Goal: Find specific page/section: Find specific page/section

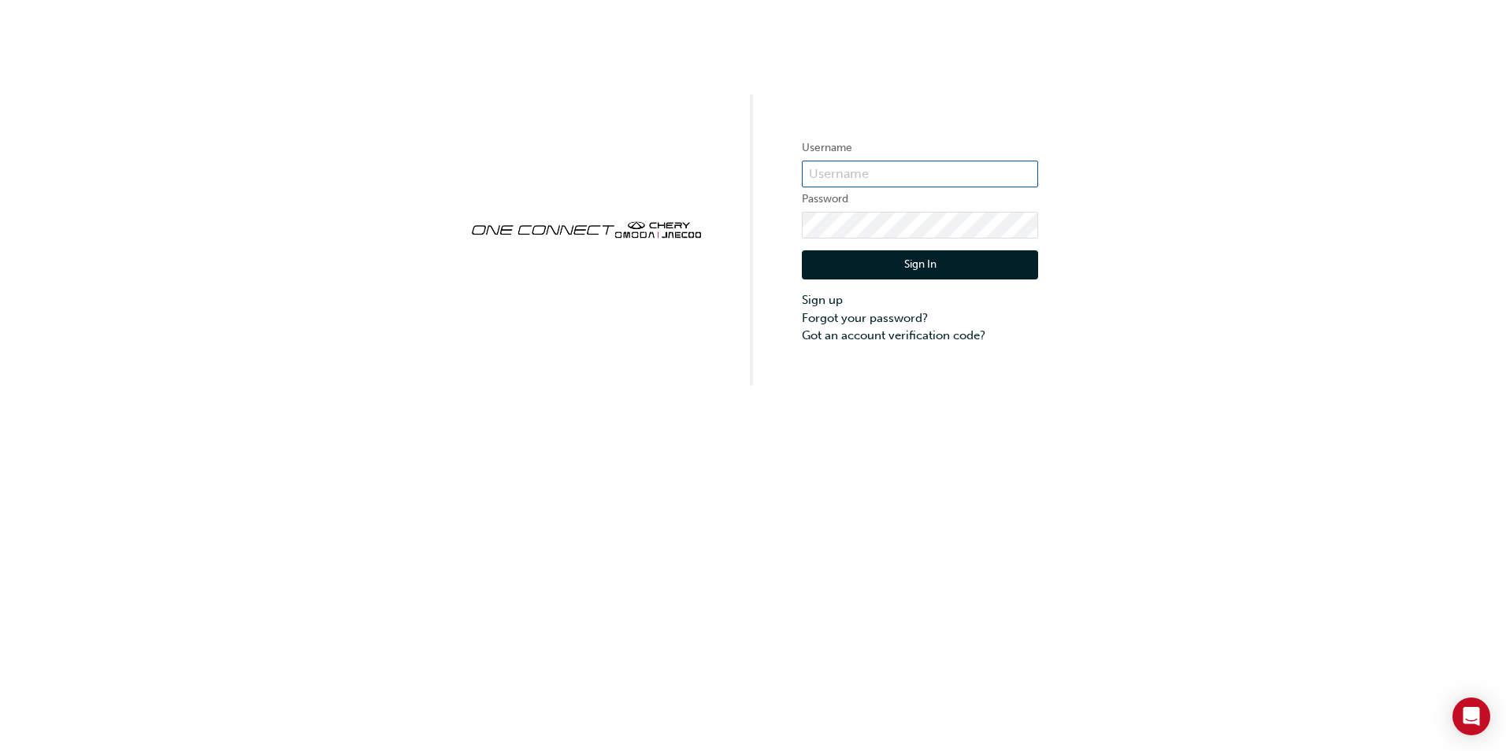
paste input "CHAU0233"
type input "CHAU0233"
click at [880, 263] on button "Sign In" at bounding box center [920, 265] width 236 height 30
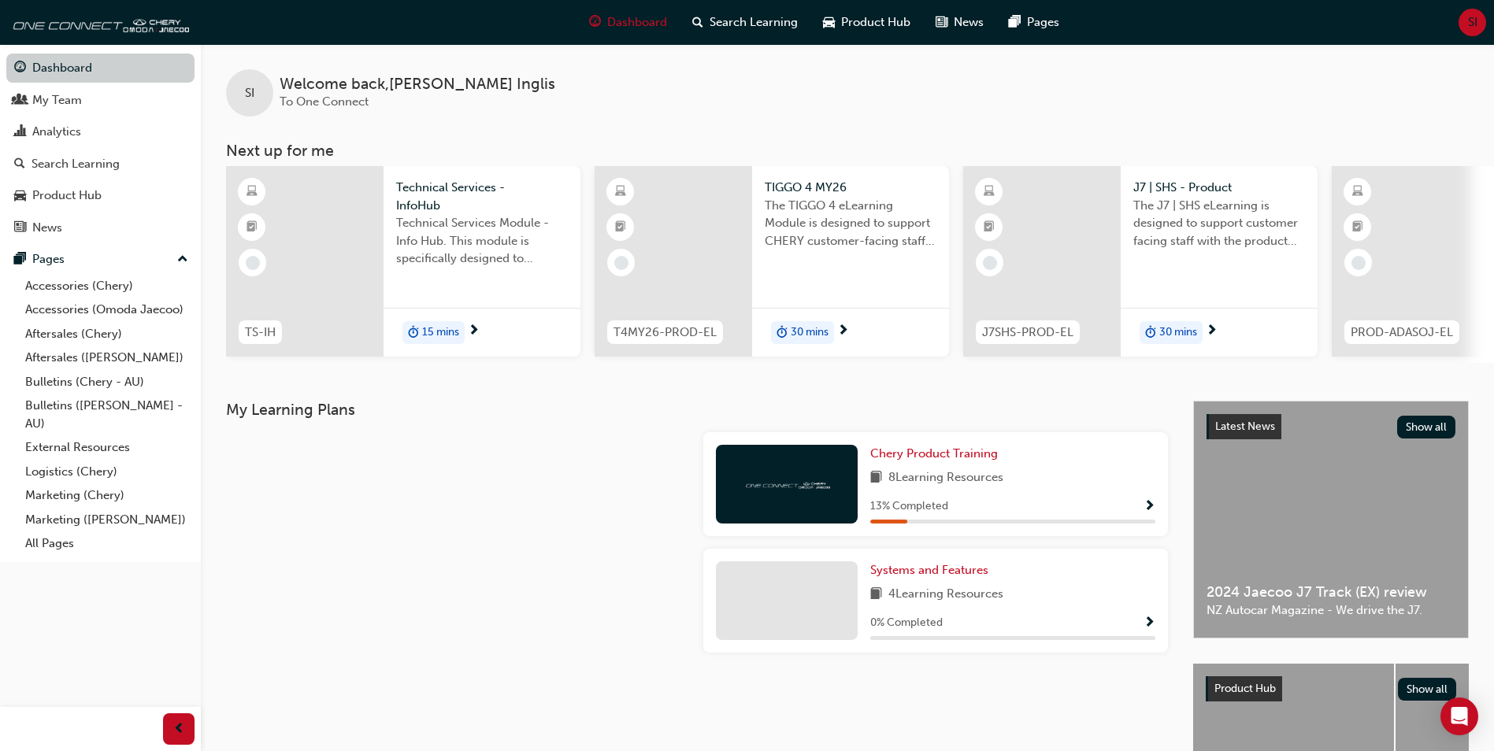
click at [47, 69] on link "Dashboard" at bounding box center [100, 68] width 188 height 29
click at [50, 105] on div "My Team" at bounding box center [57, 100] width 50 height 18
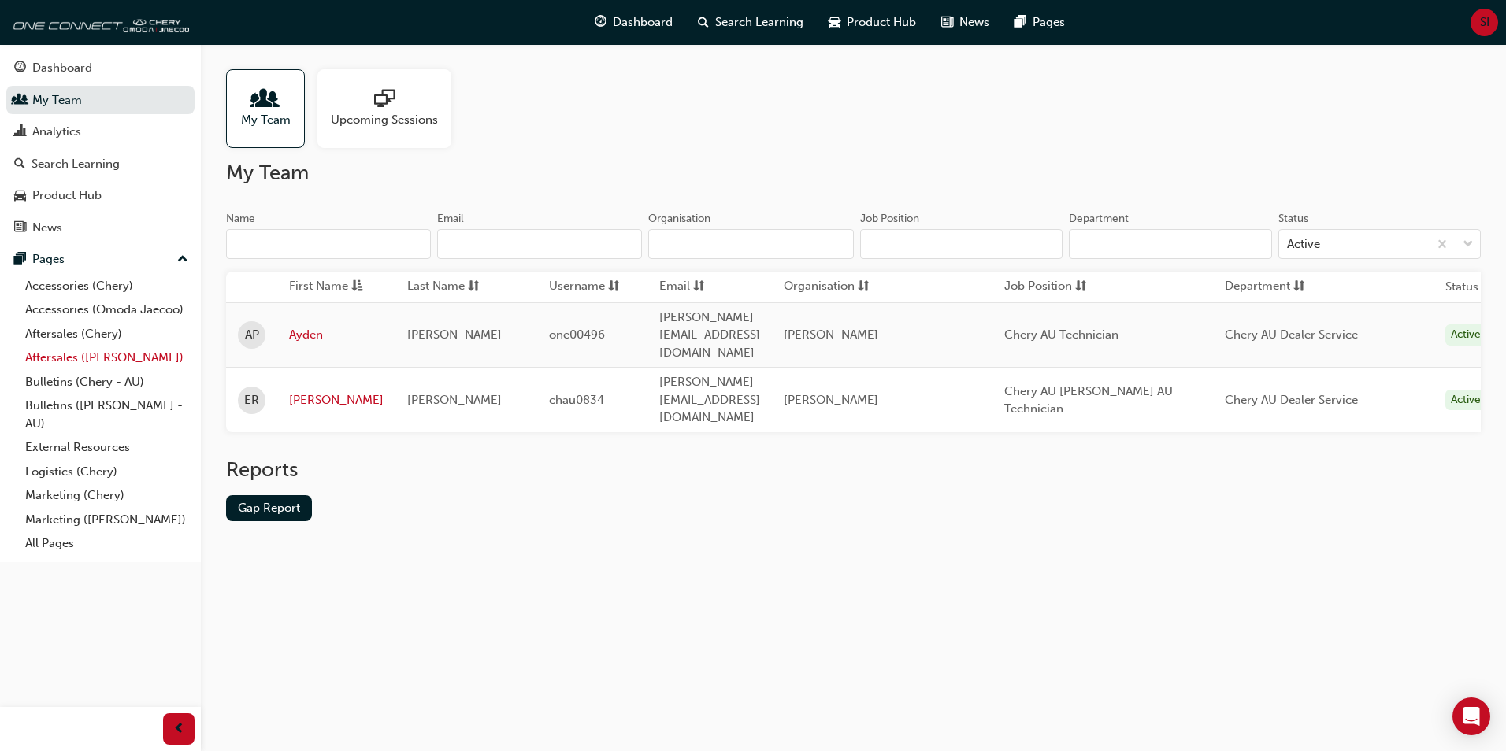
click at [54, 358] on link "Aftersales ([PERSON_NAME])" at bounding box center [107, 358] width 176 height 24
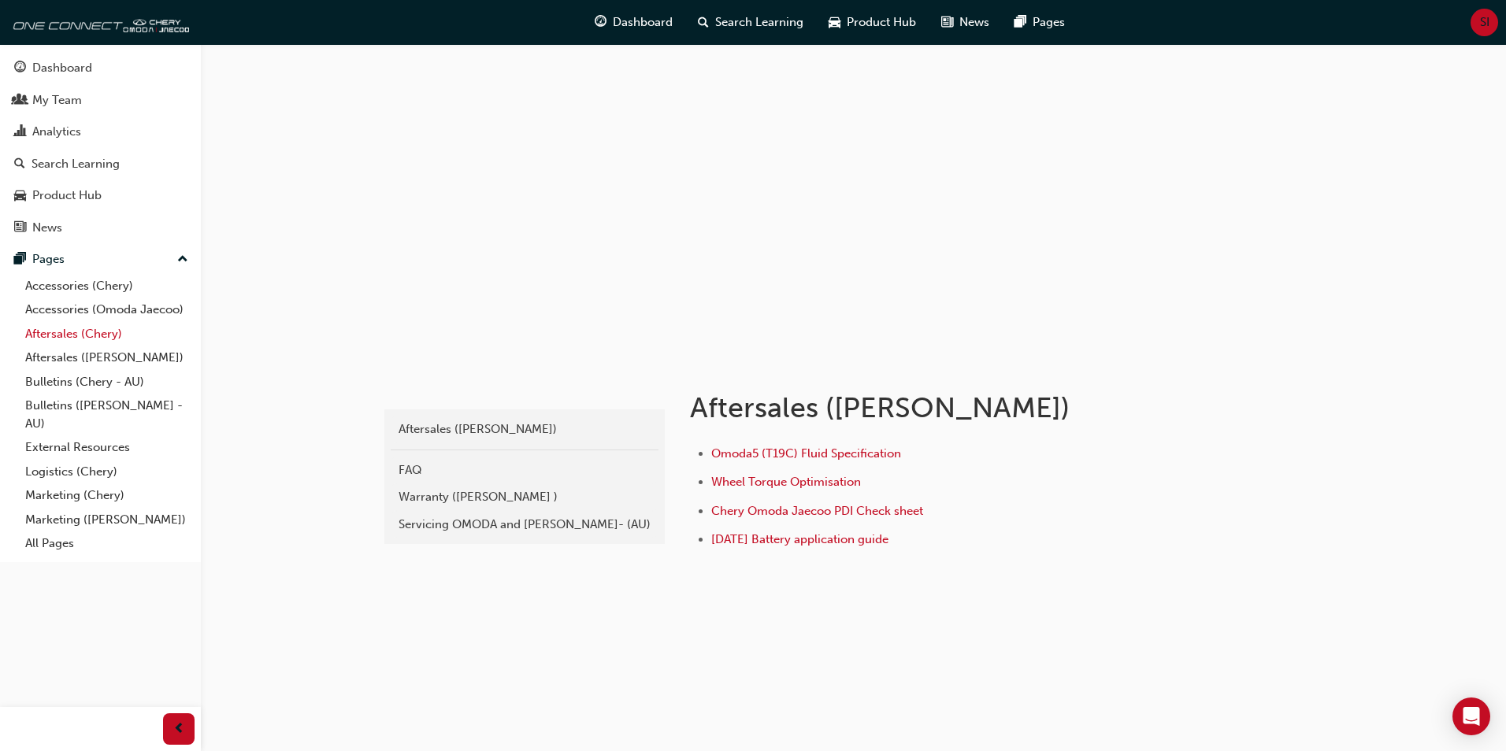
click at [43, 328] on link "Aftersales (Chery)" at bounding box center [107, 334] width 176 height 24
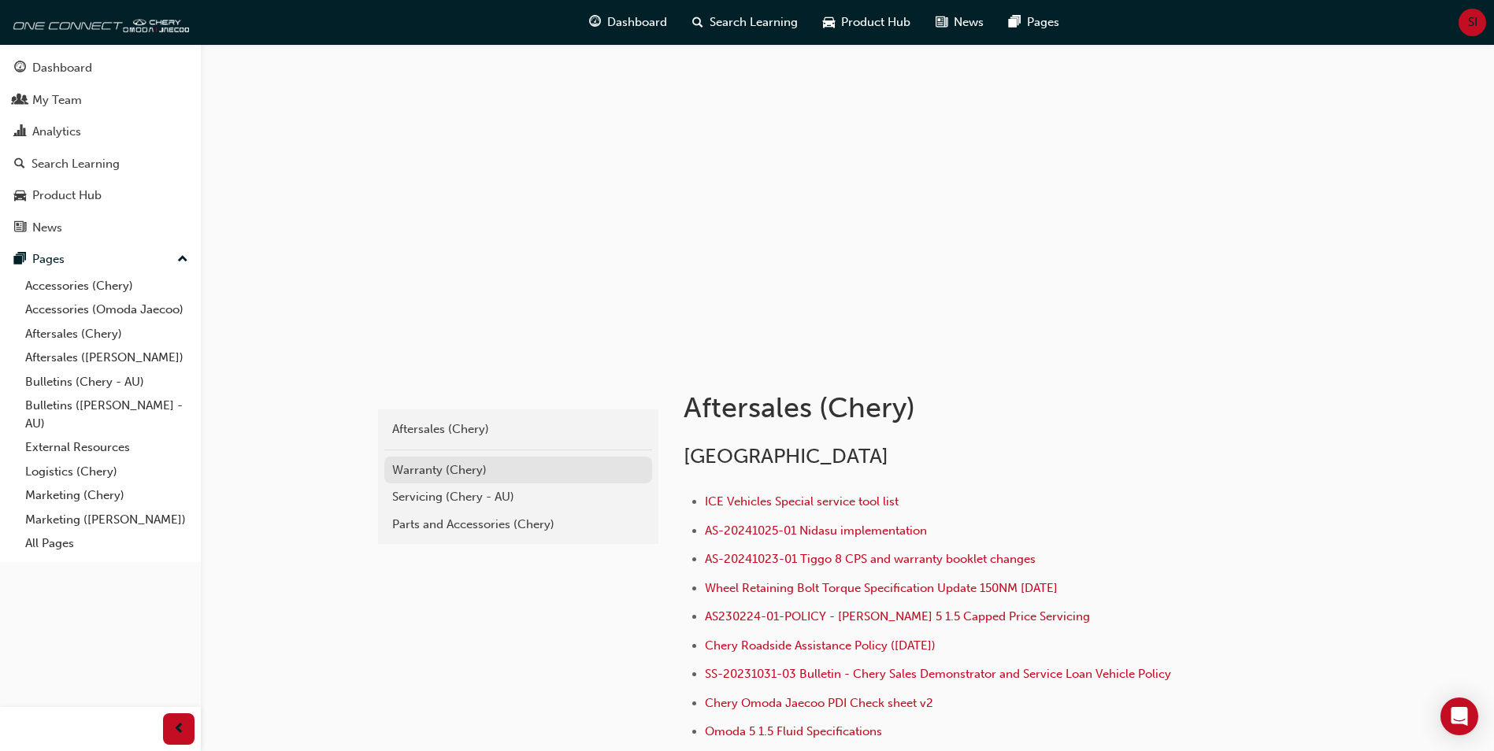
click at [417, 469] on div "Warranty (Chery)" at bounding box center [518, 470] width 252 height 18
